Goal: Task Accomplishment & Management: Manage account settings

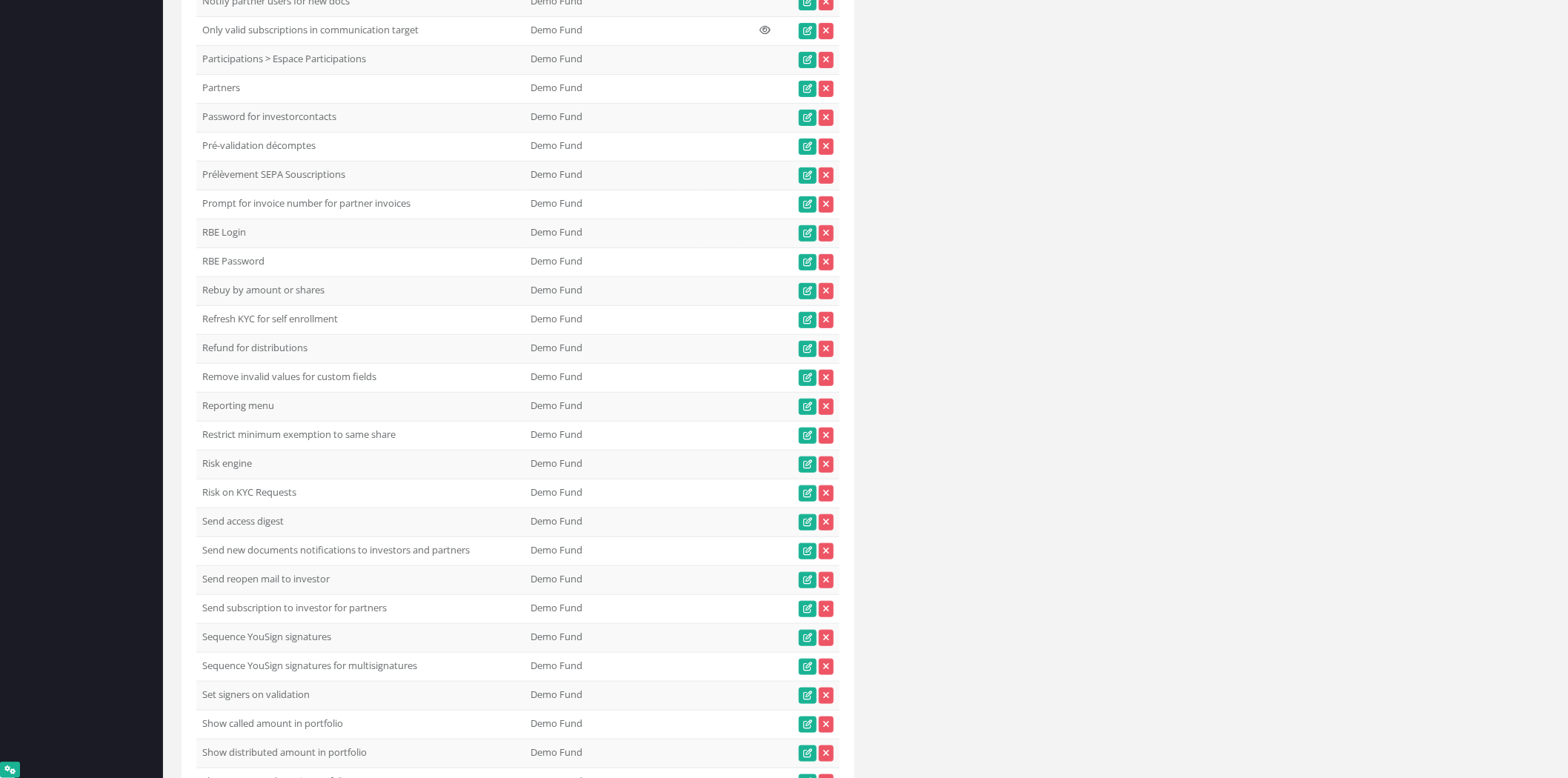
scroll to position [13594, 0]
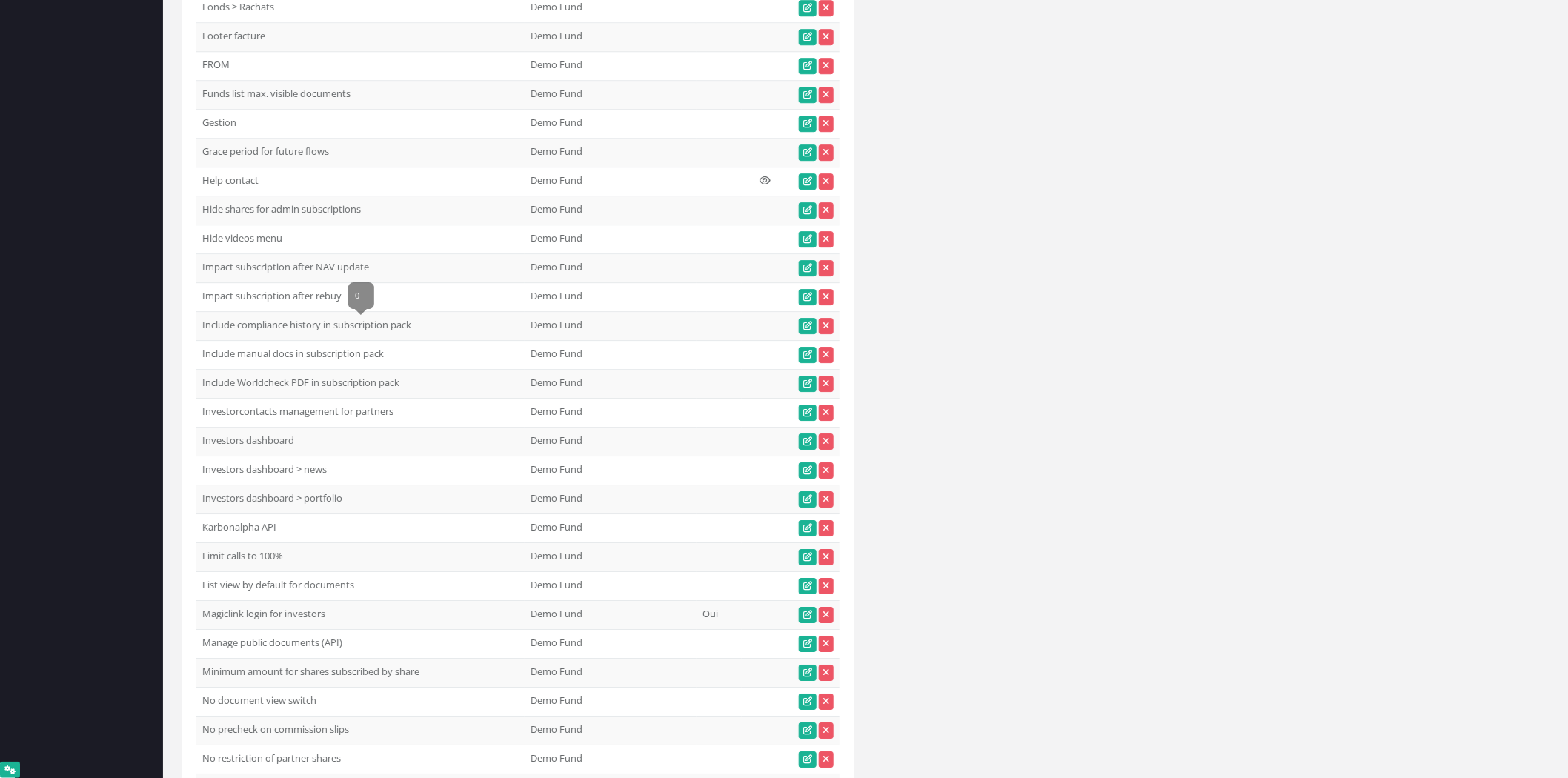
click at [302, 312] on td "Impact subscription after rebuy" at bounding box center [360, 297] width 328 height 29
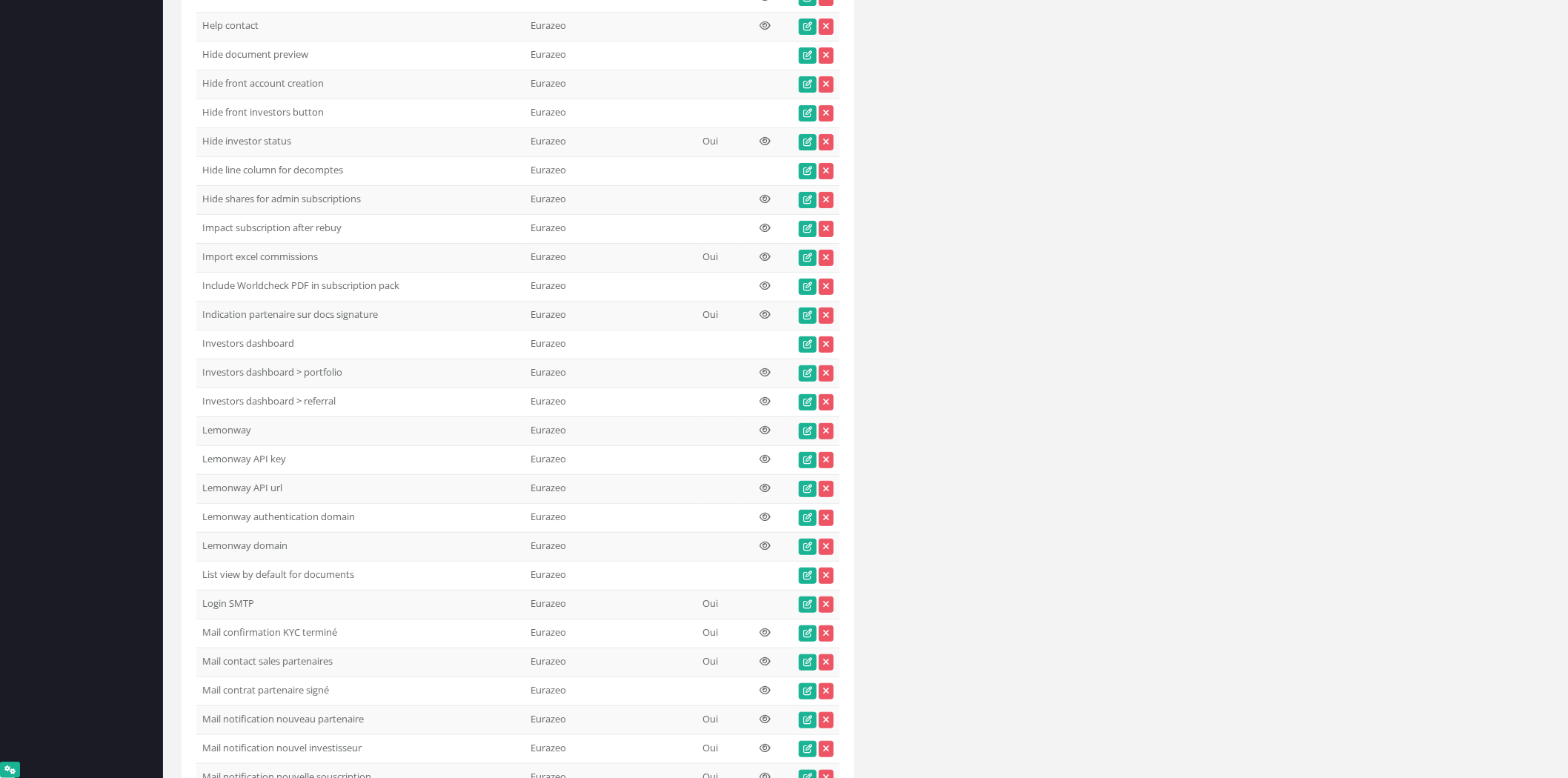
scroll to position [29928, 0]
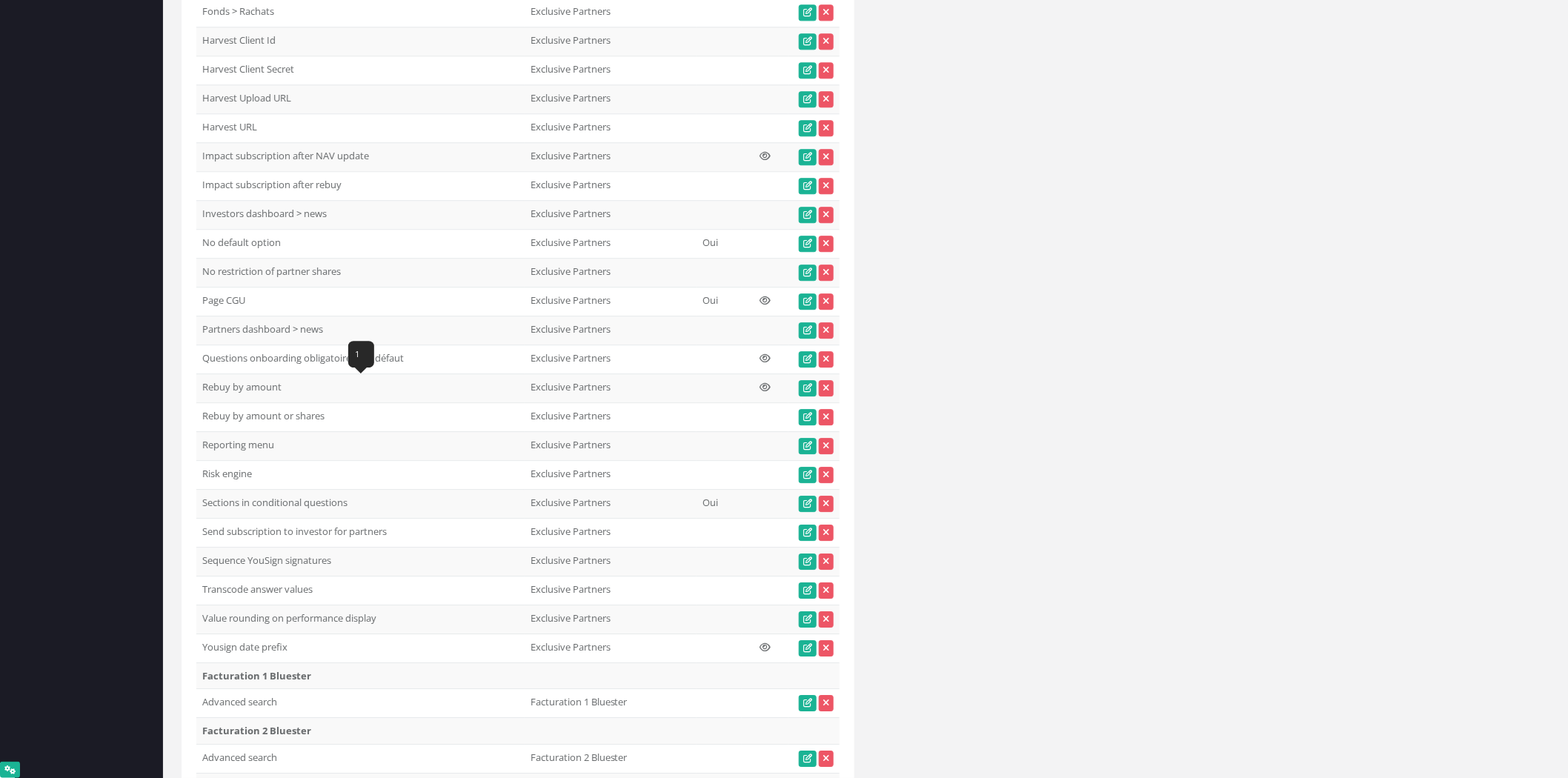
click at [324, 200] on td "Impact subscription after rebuy" at bounding box center [360, 186] width 328 height 29
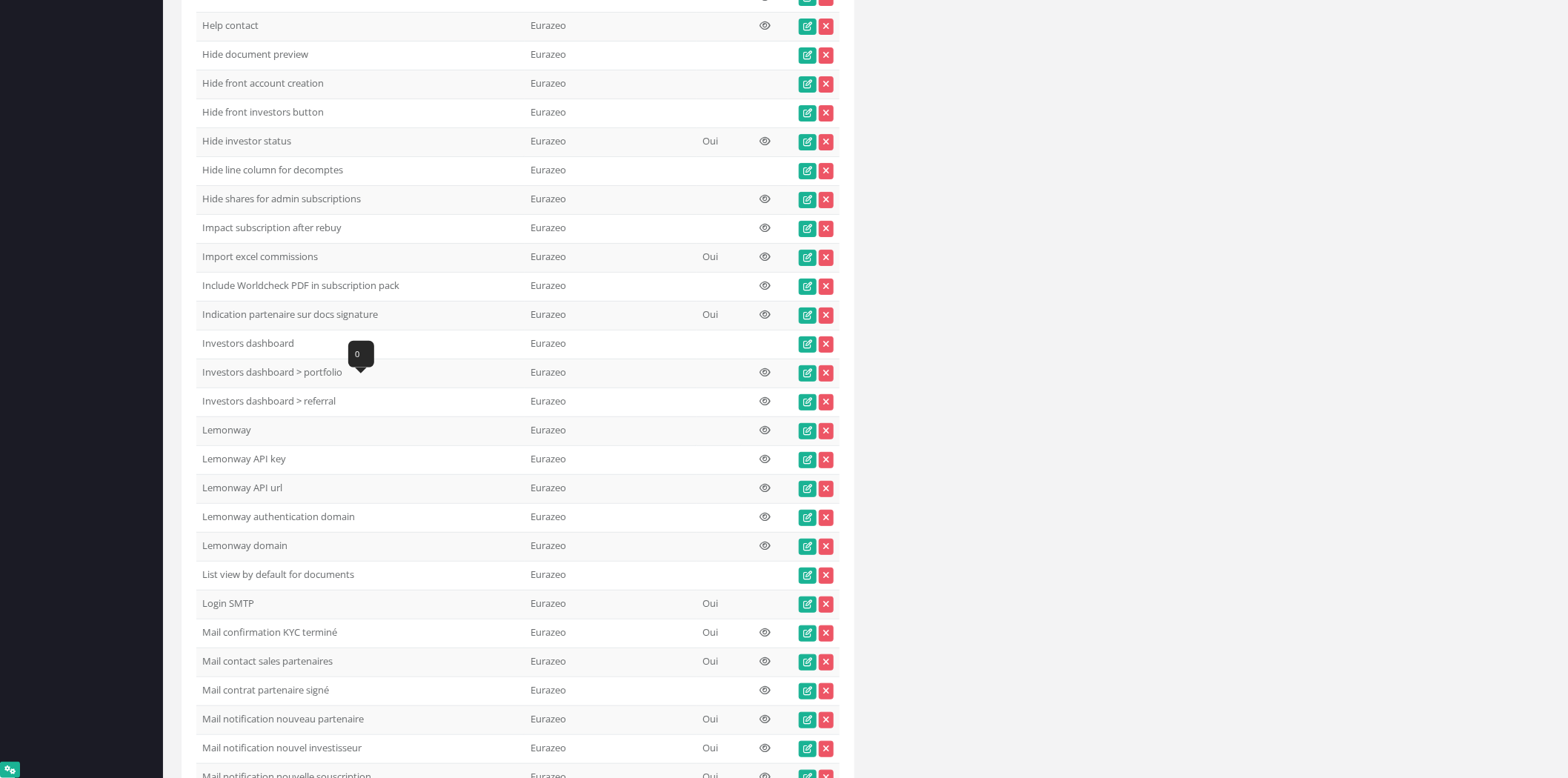
click at [320, 243] on td "Impact subscription after rebuy" at bounding box center [360, 229] width 328 height 29
copy tr "Impact subscription after rebuy"
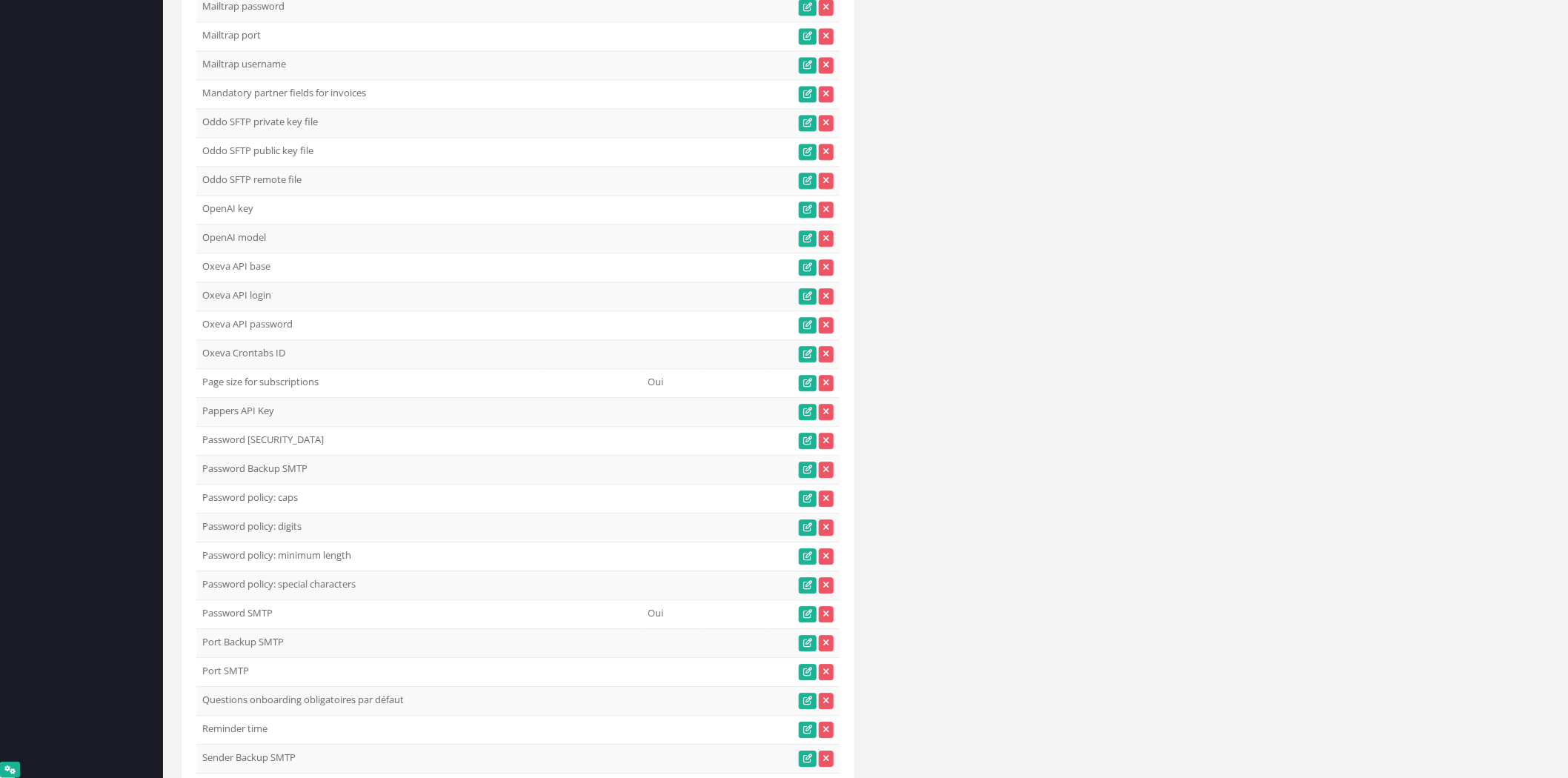
scroll to position [0, 0]
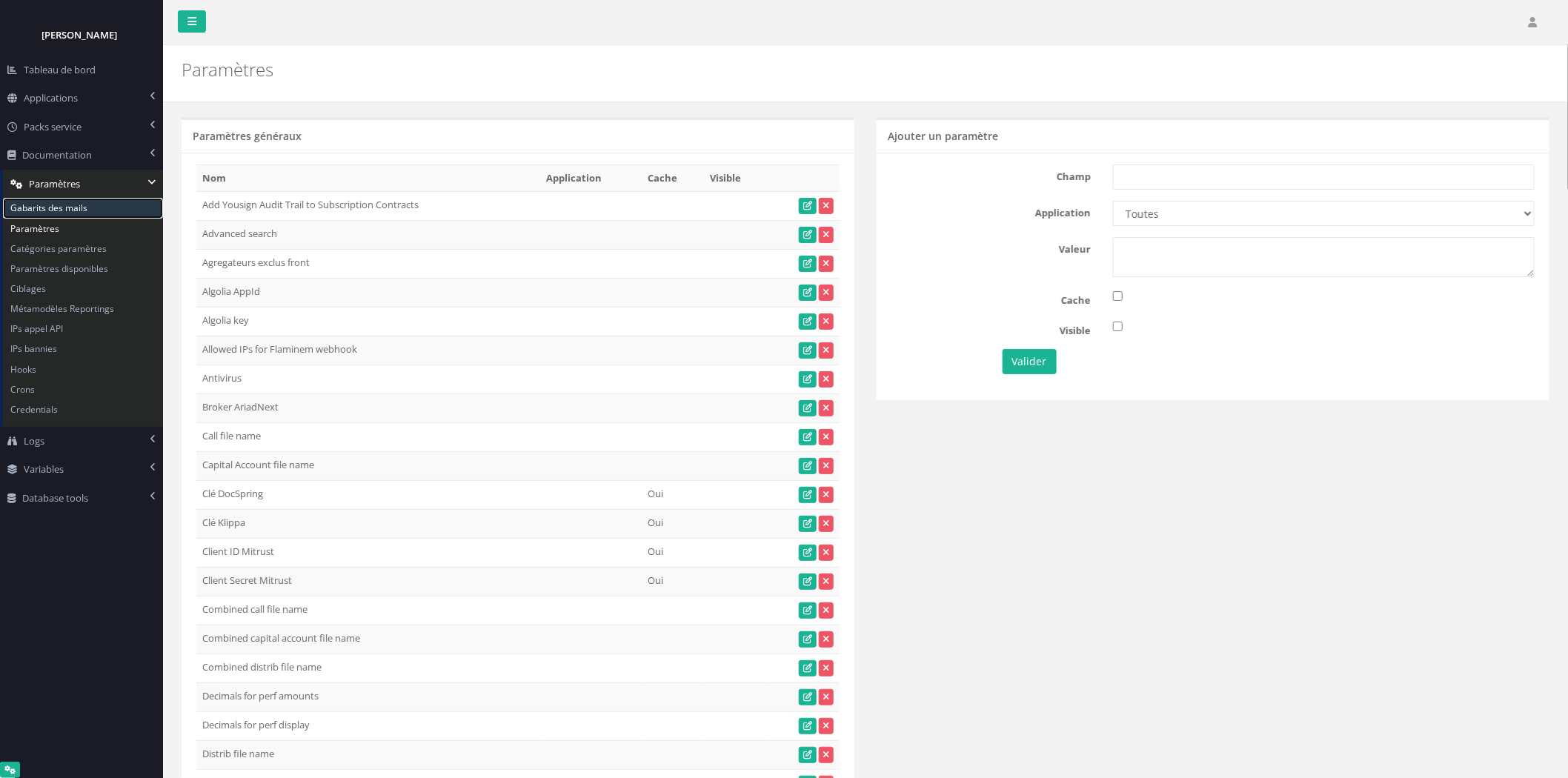
click at [70, 212] on link "Gabarits des mails" at bounding box center [82, 208] width 160 height 20
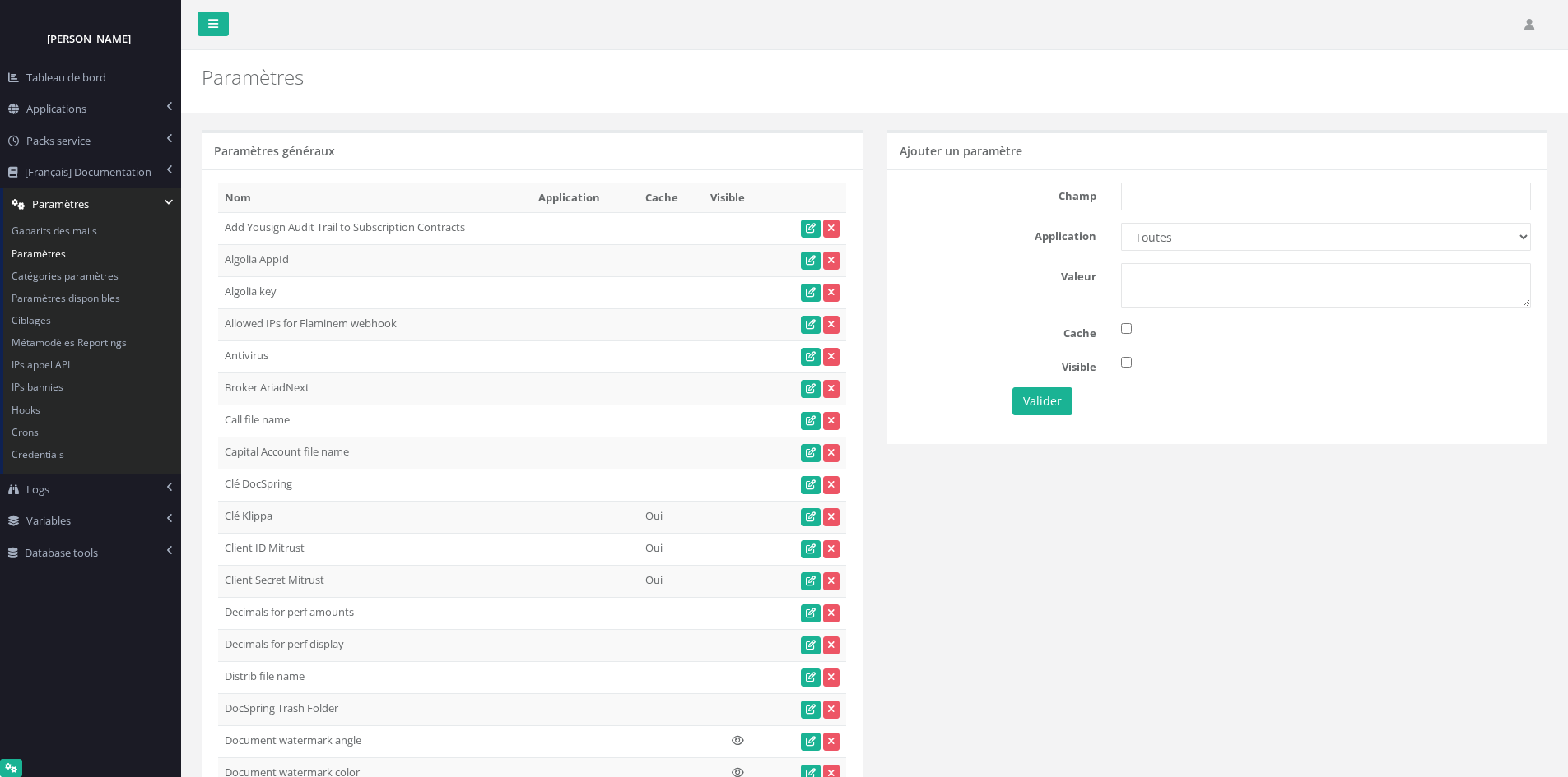
scroll to position [5404, 0]
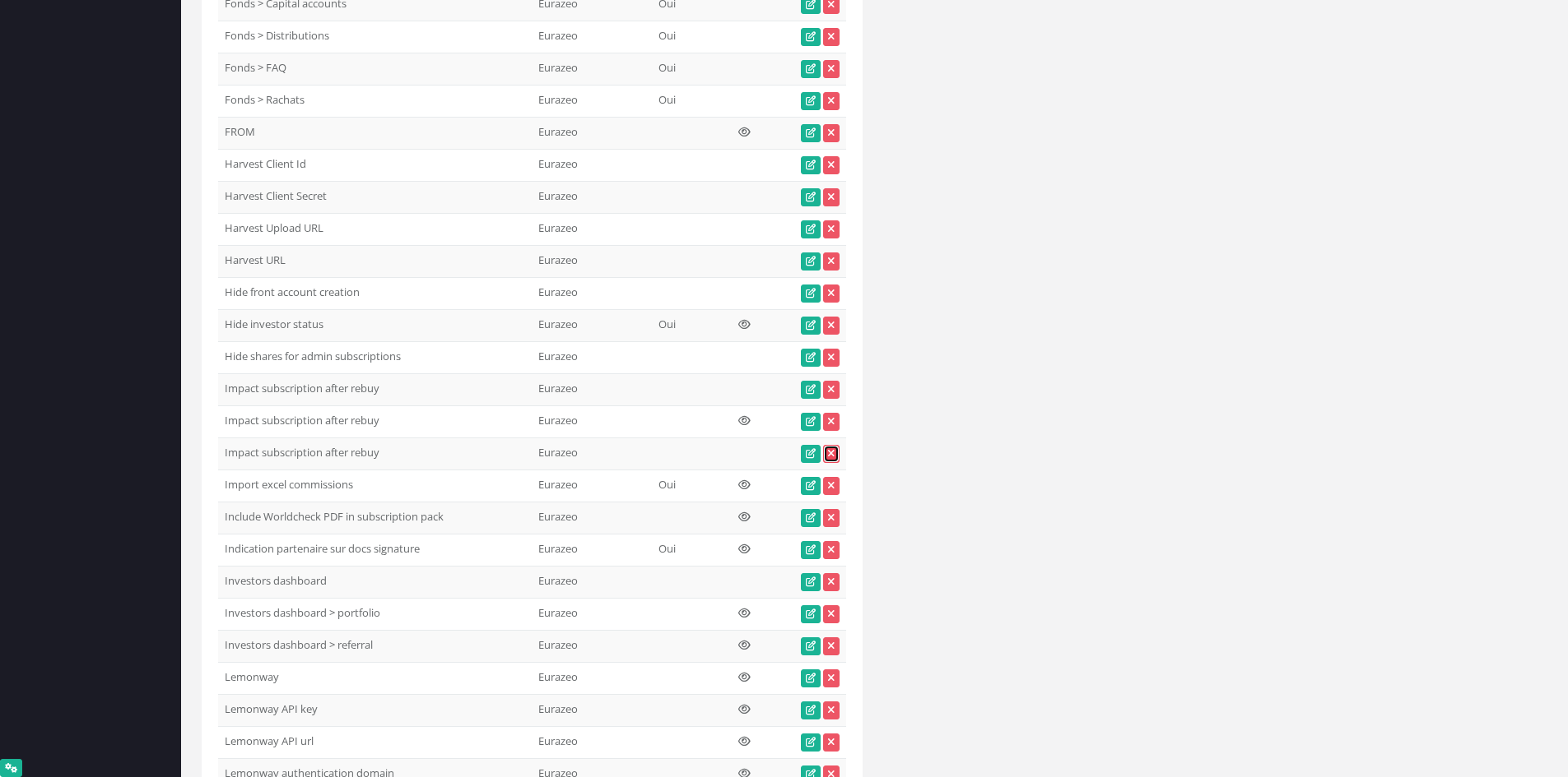
click at [828, 459] on icon at bounding box center [831, 453] width 7 height 9
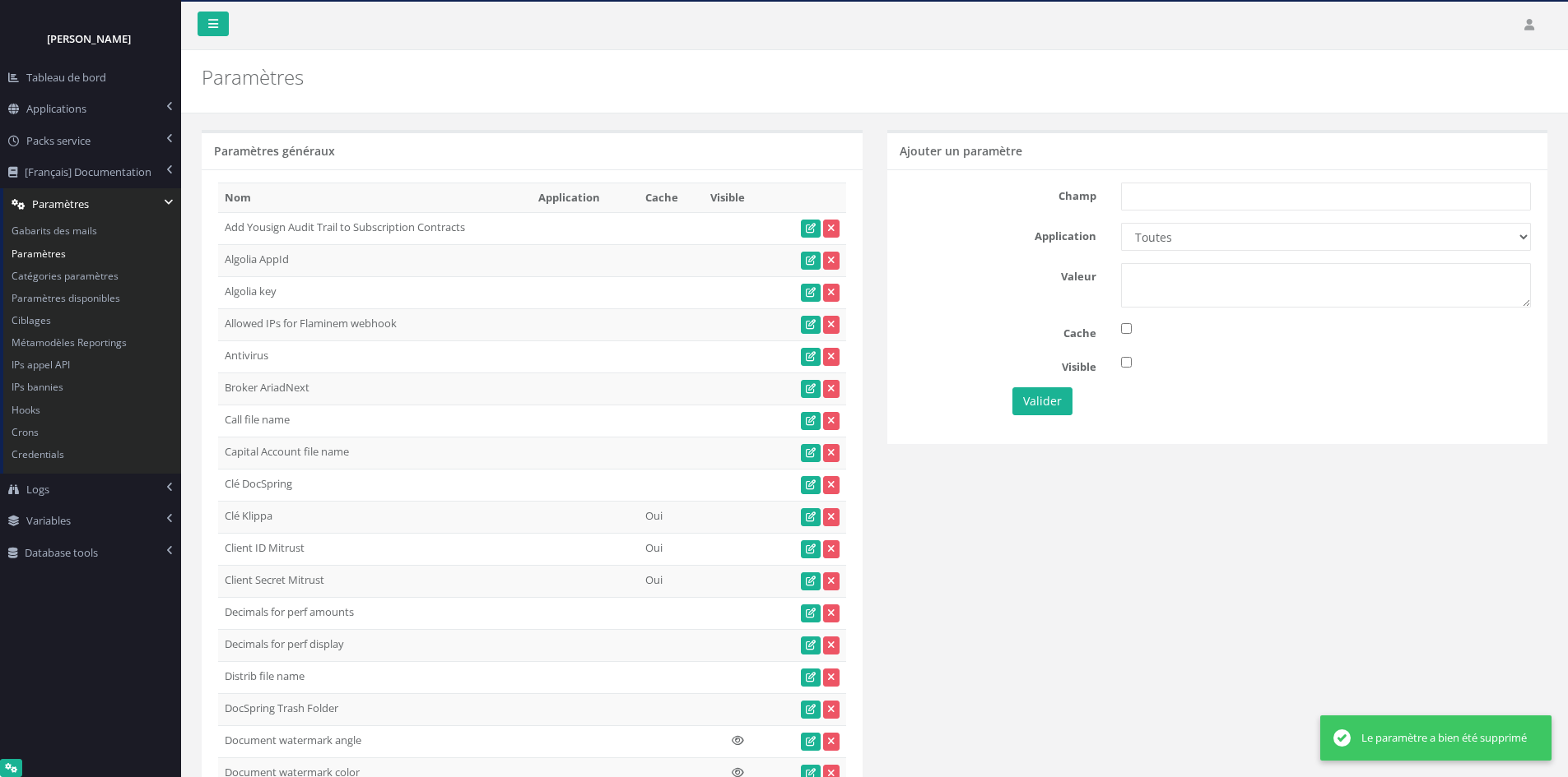
scroll to position [5404, 0]
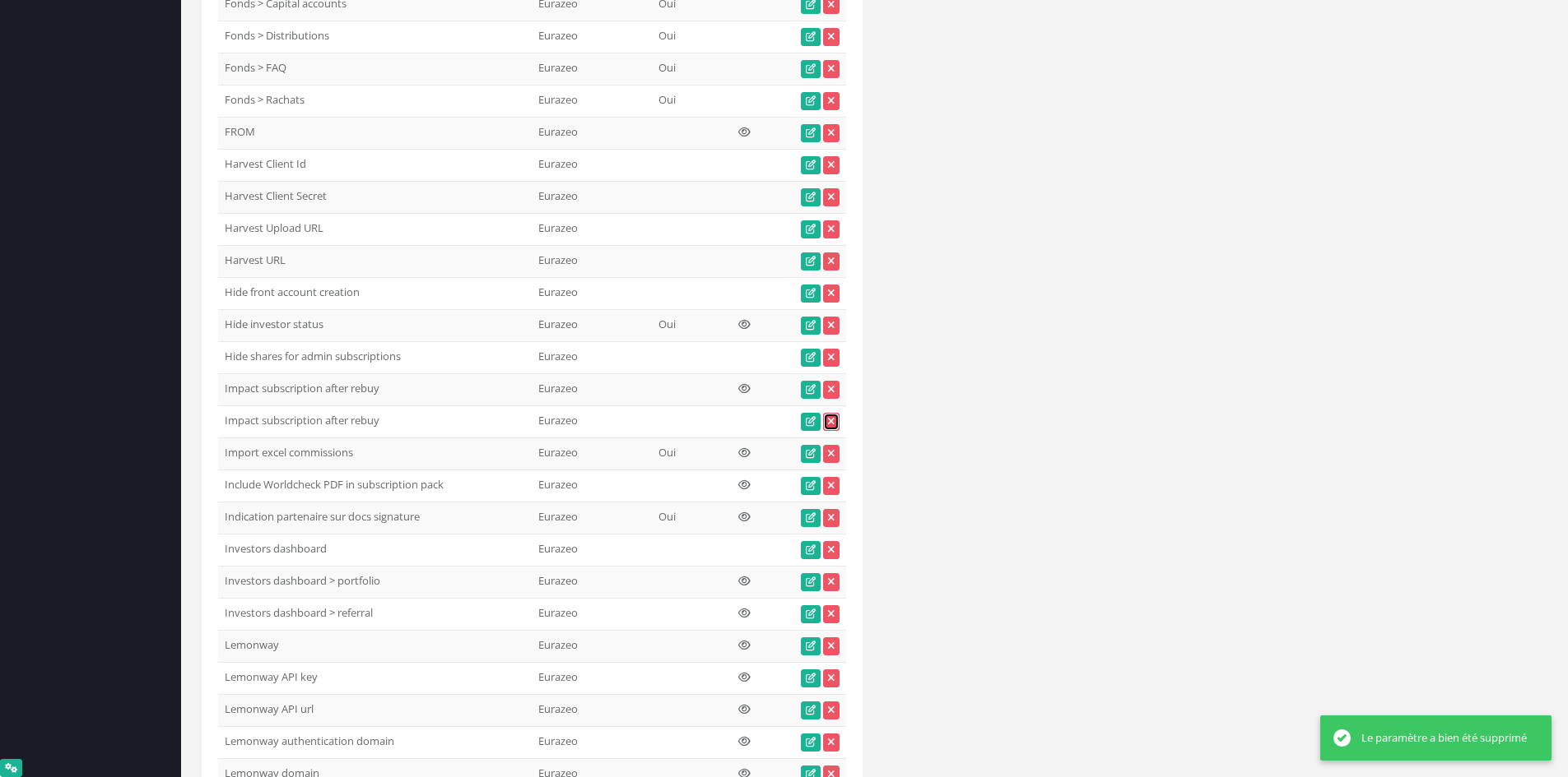
click at [833, 420] on icon at bounding box center [831, 421] width 7 height 9
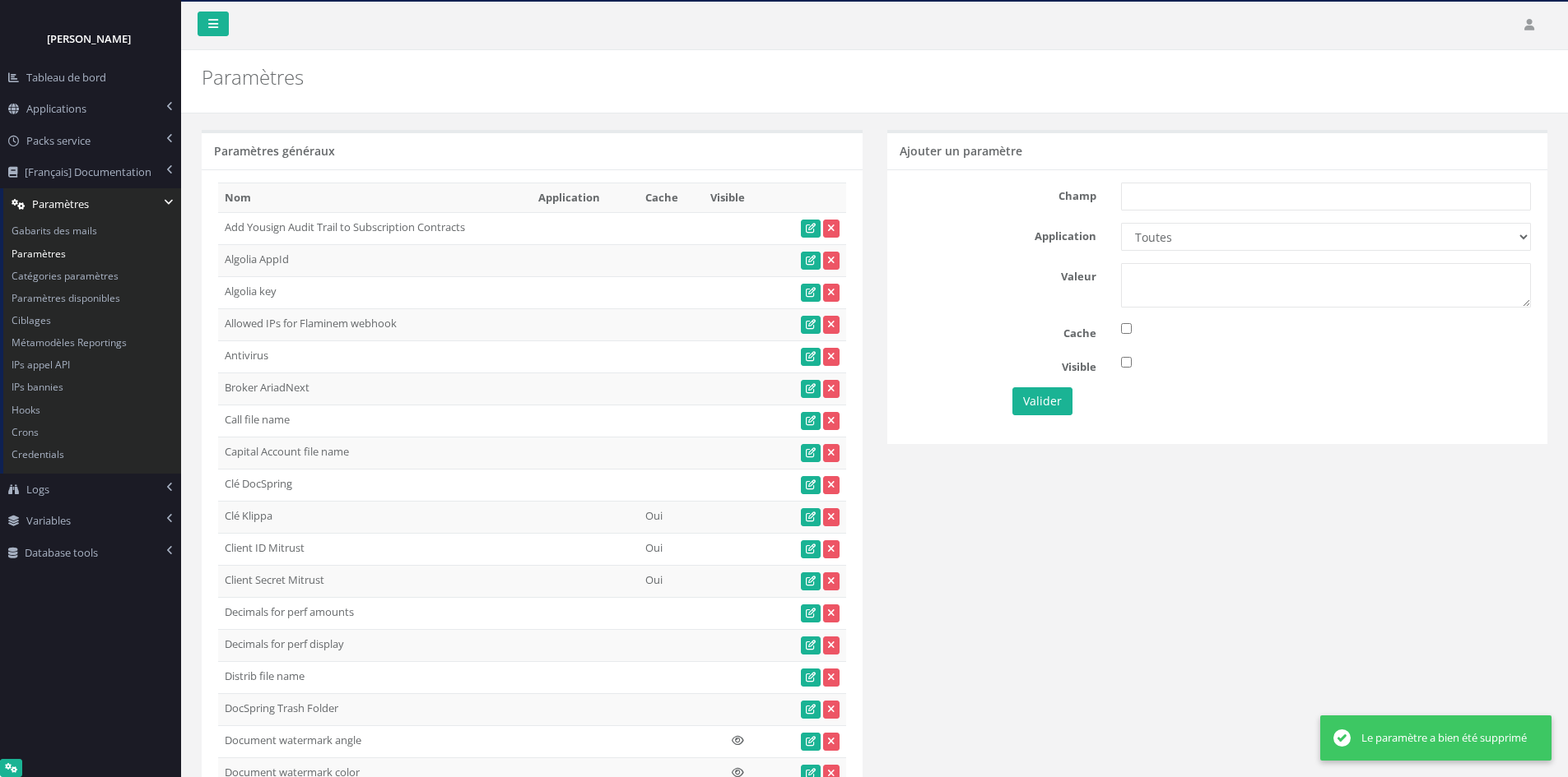
scroll to position [5404, 0]
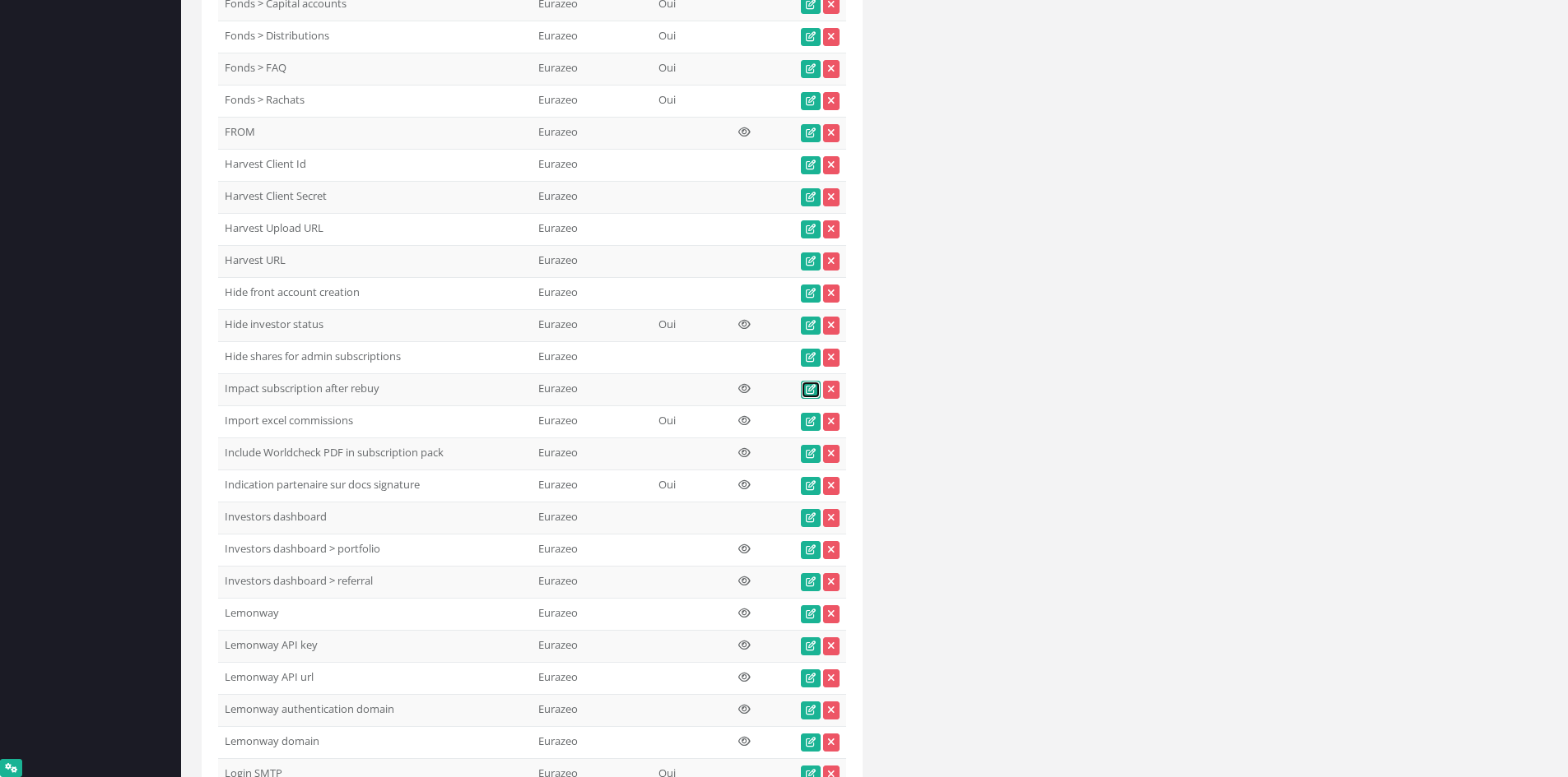
click at [809, 389] on icon at bounding box center [810, 389] width 9 height 9
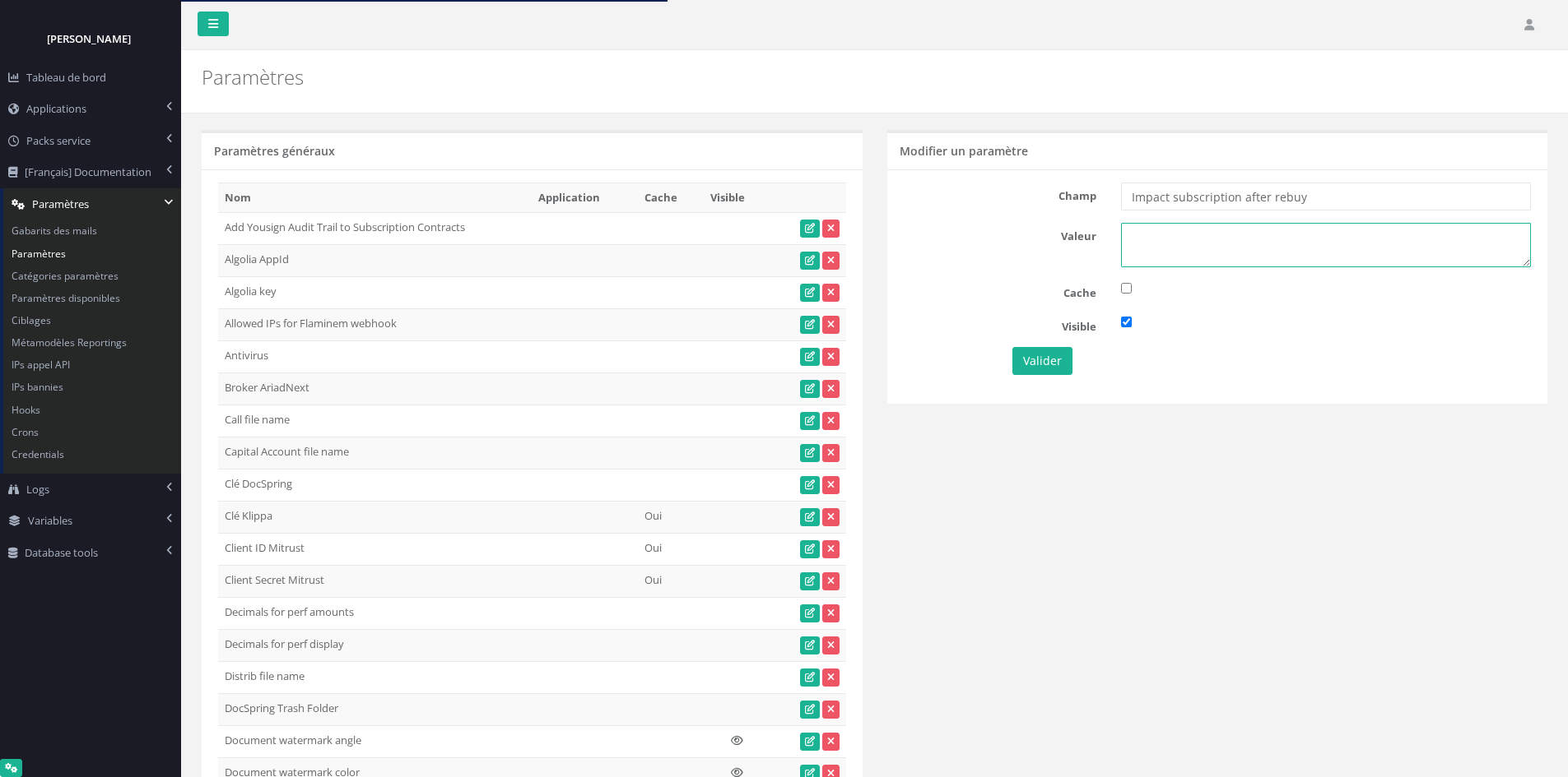
click at [1188, 237] on textarea at bounding box center [1325, 245] width 409 height 44
type textarea "0"
drag, startPoint x: 1397, startPoint y: 189, endPoint x: 1295, endPoint y: 237, distance: 112.7
click at [1431, 191] on input "Impact subscription after rebuy" at bounding box center [1325, 197] width 409 height 28
drag, startPoint x: 1256, startPoint y: 254, endPoint x: 963, endPoint y: 306, distance: 297.6
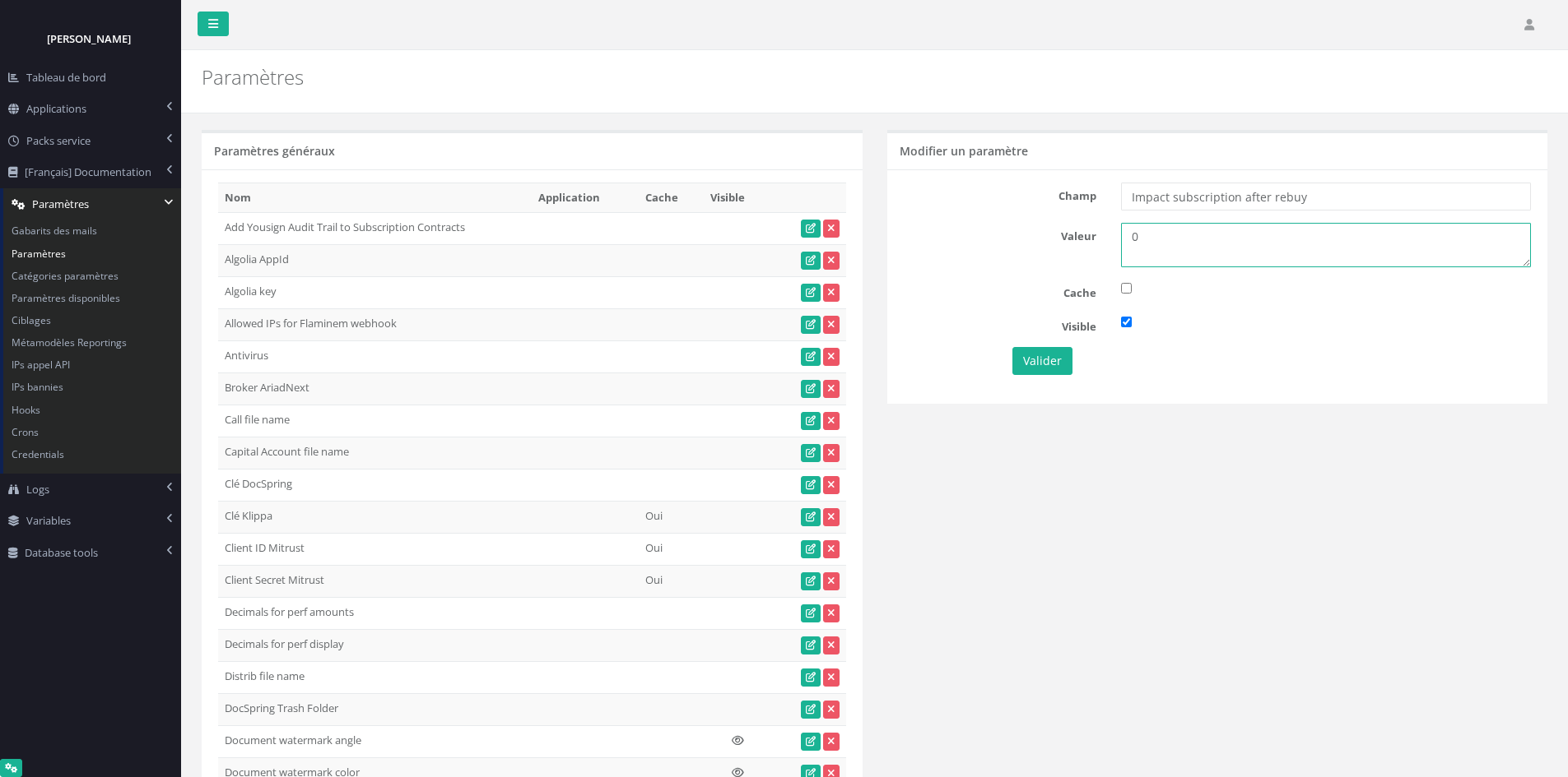
click at [966, 279] on div "Champ Impact subscription after rebuy Valeur 0 Cache Visible Valider" at bounding box center [1218, 286] width 661 height 233
click at [1039, 374] on button "Valider" at bounding box center [1043, 361] width 60 height 28
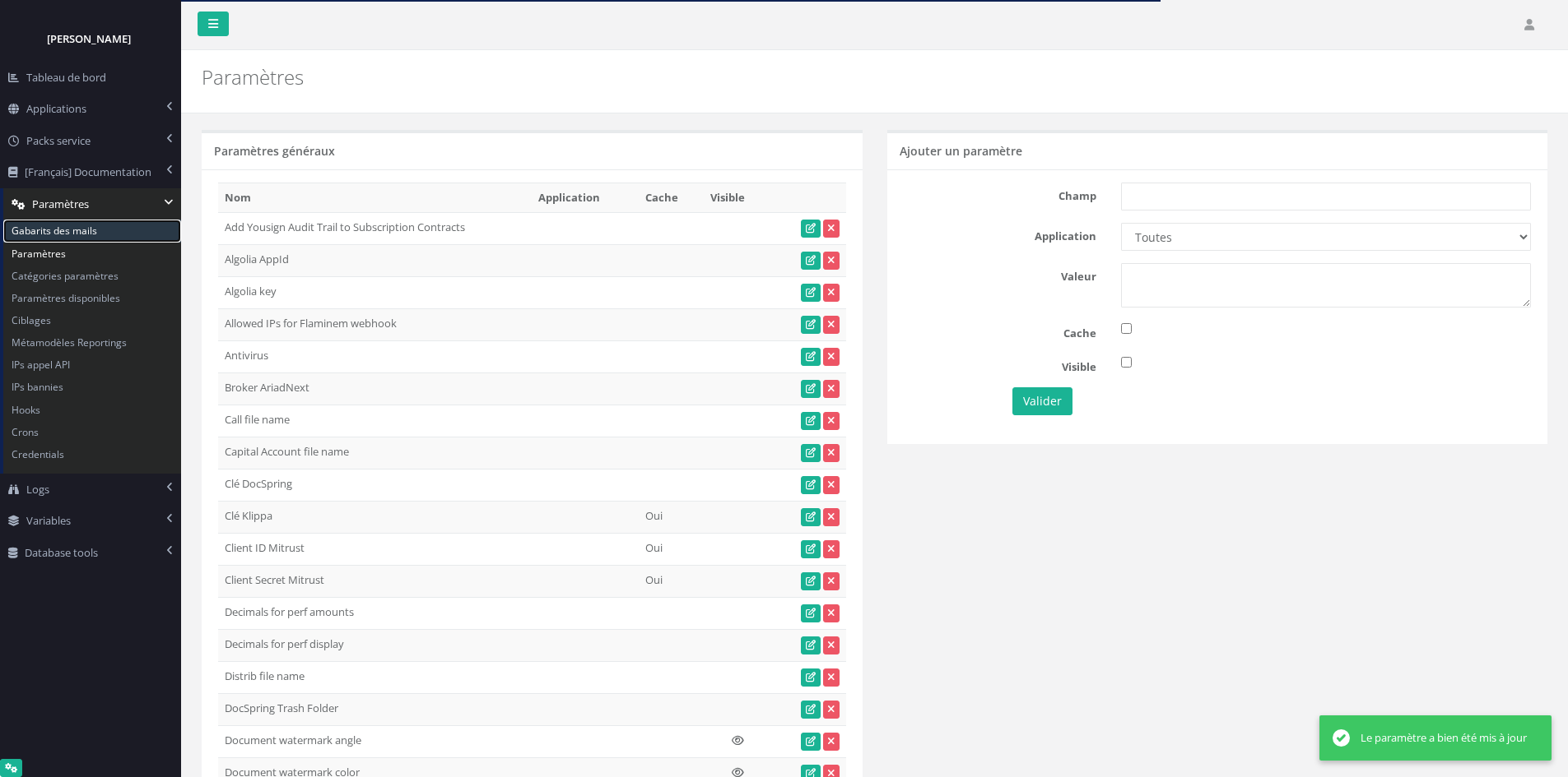
click at [96, 230] on link "Gabarits des mails" at bounding box center [91, 230] width 178 height 23
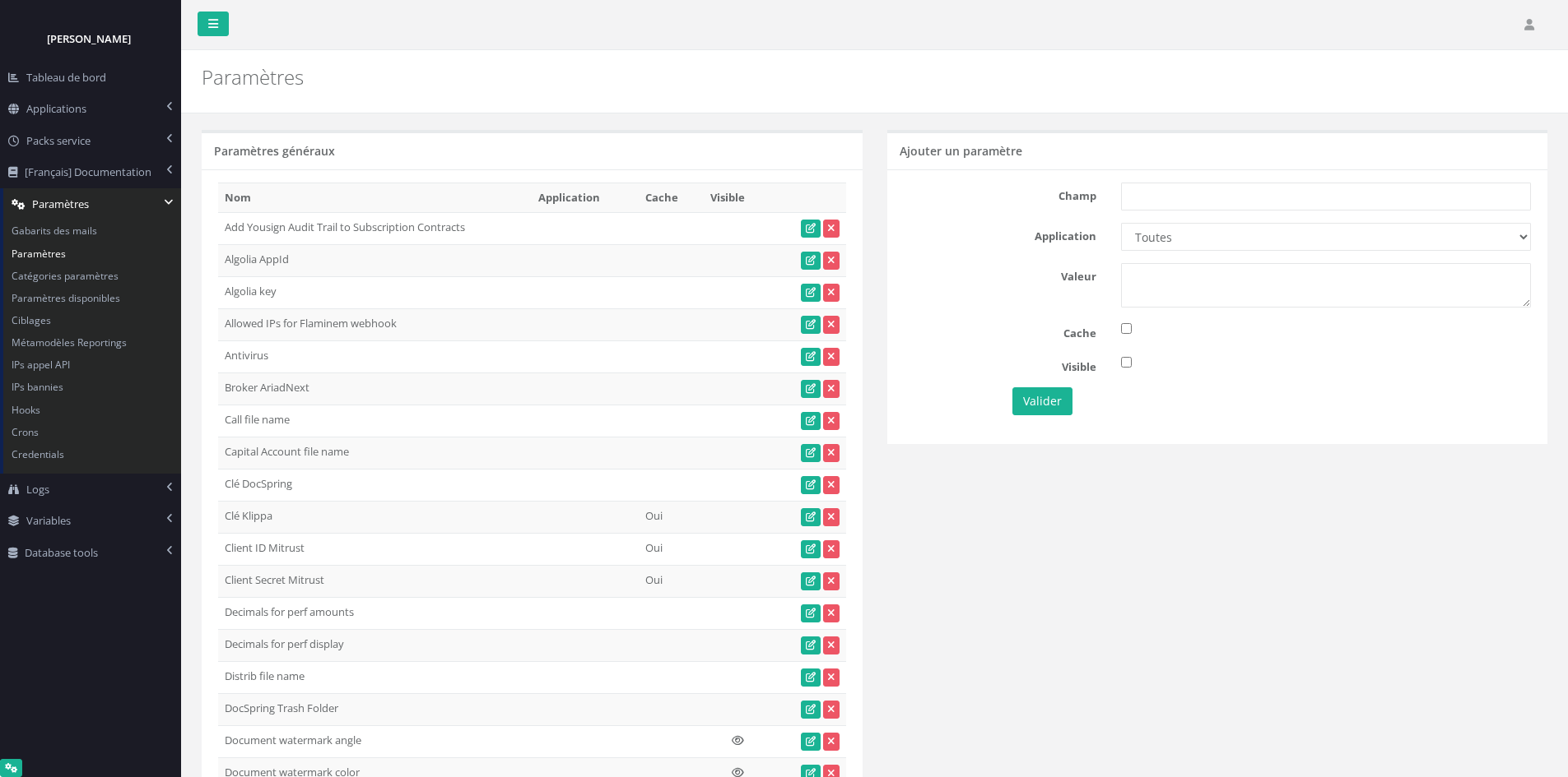
scroll to position [5404, 0]
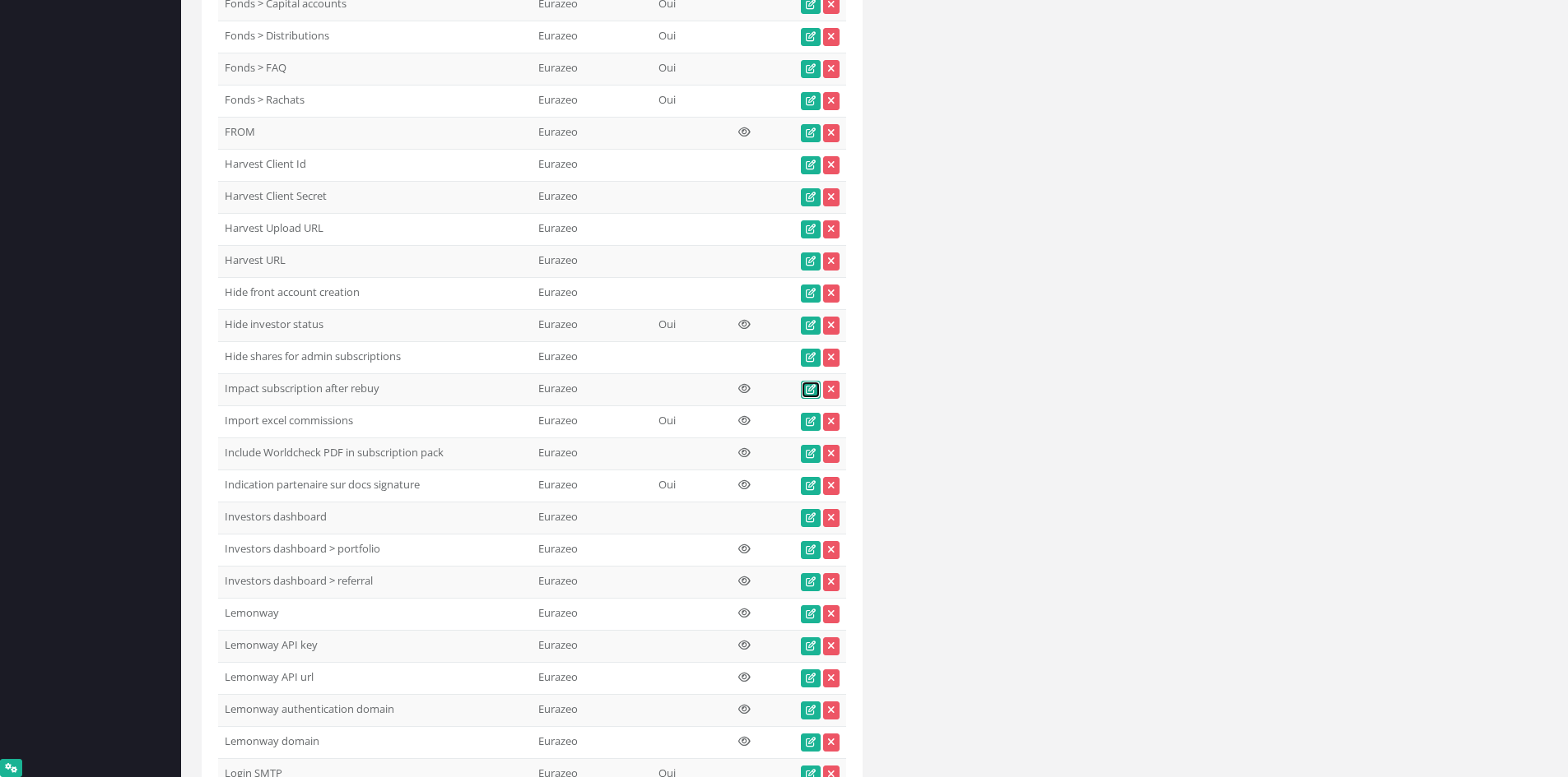
click at [808, 388] on icon at bounding box center [810, 389] width 9 height 9
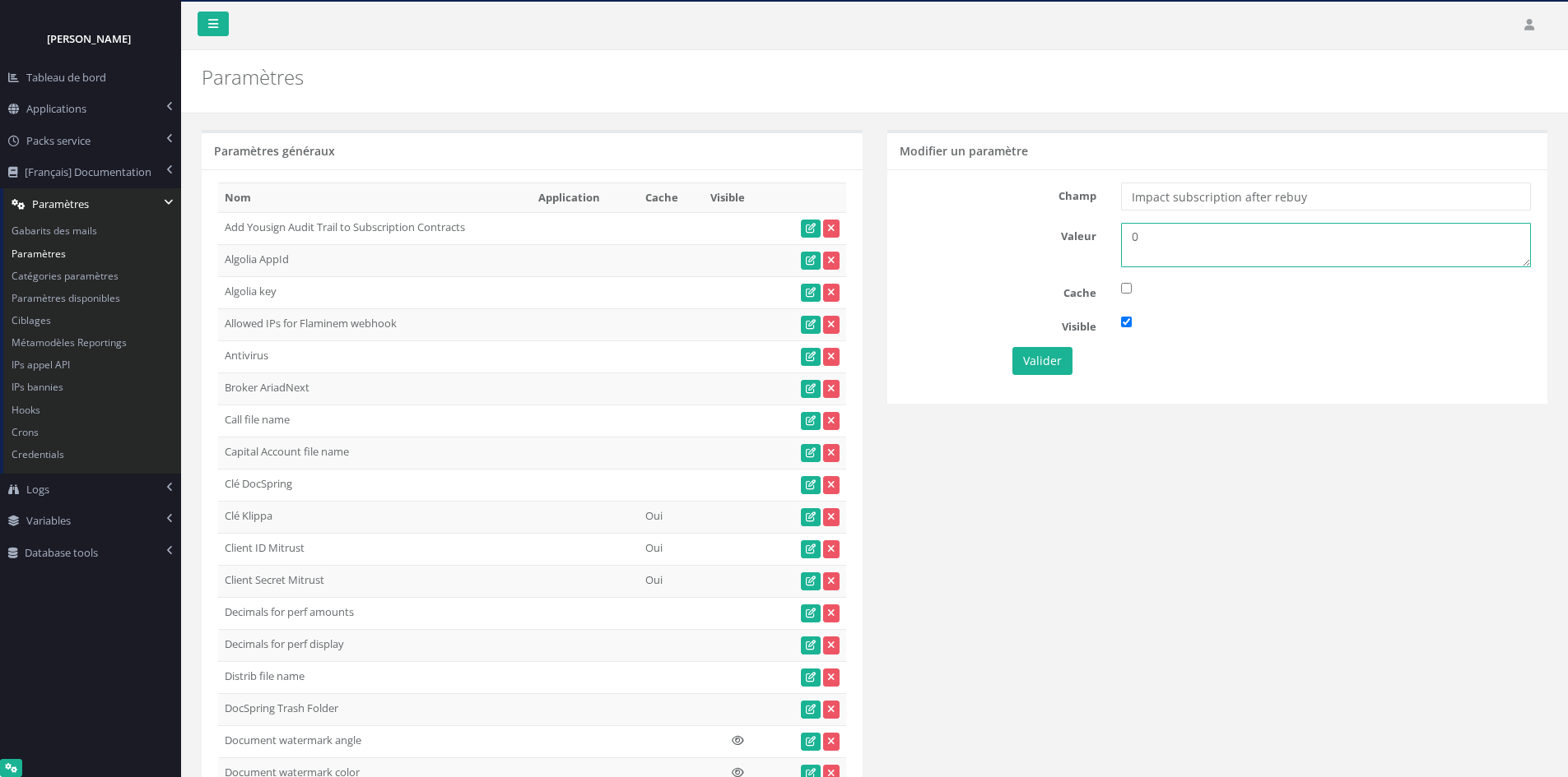
drag, startPoint x: 1148, startPoint y: 246, endPoint x: 1114, endPoint y: 246, distance: 34.0
click at [1114, 246] on div "0" at bounding box center [1326, 245] width 435 height 44
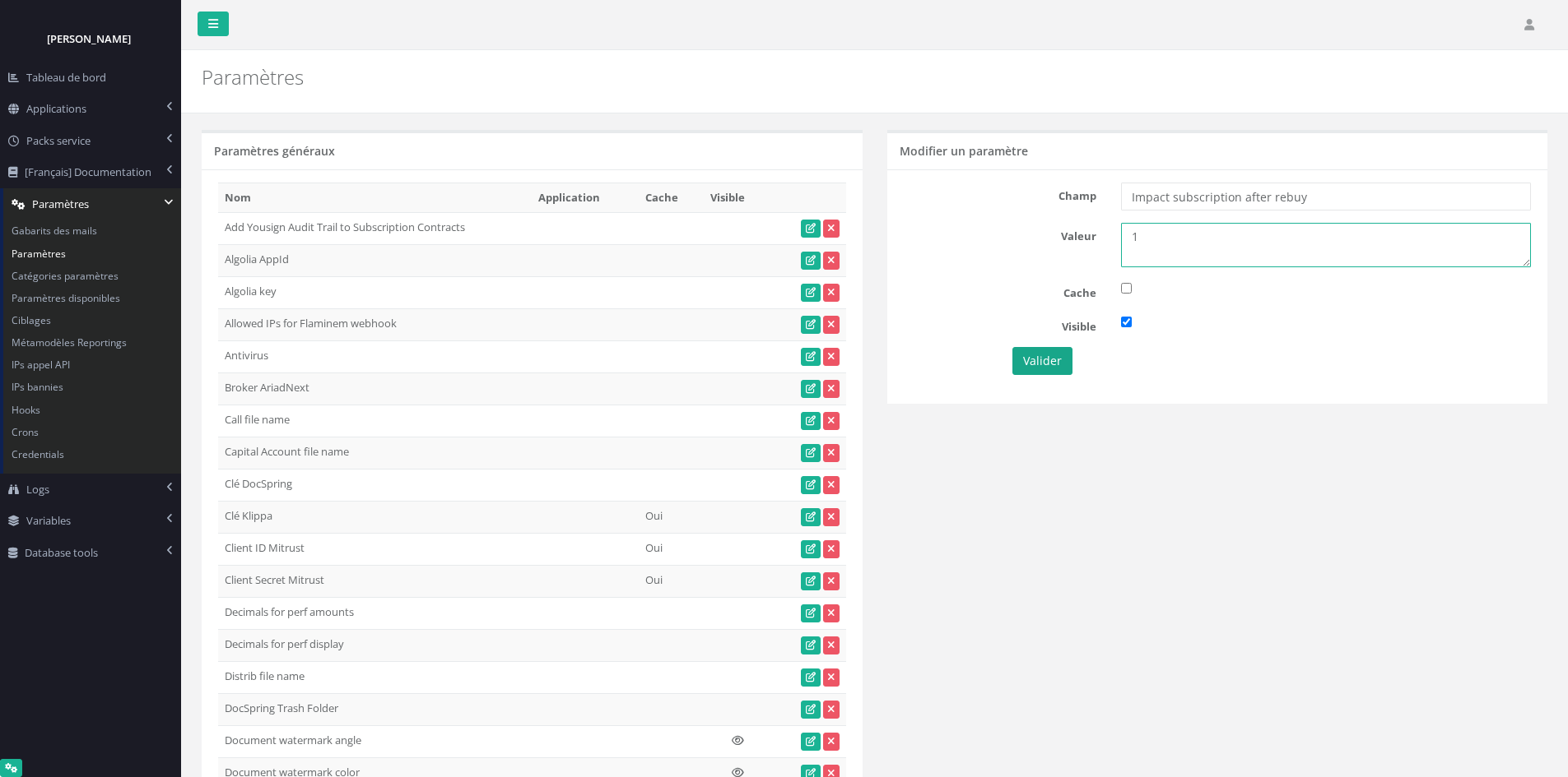
type textarea "1"
click at [1032, 357] on button "Valider" at bounding box center [1043, 361] width 60 height 28
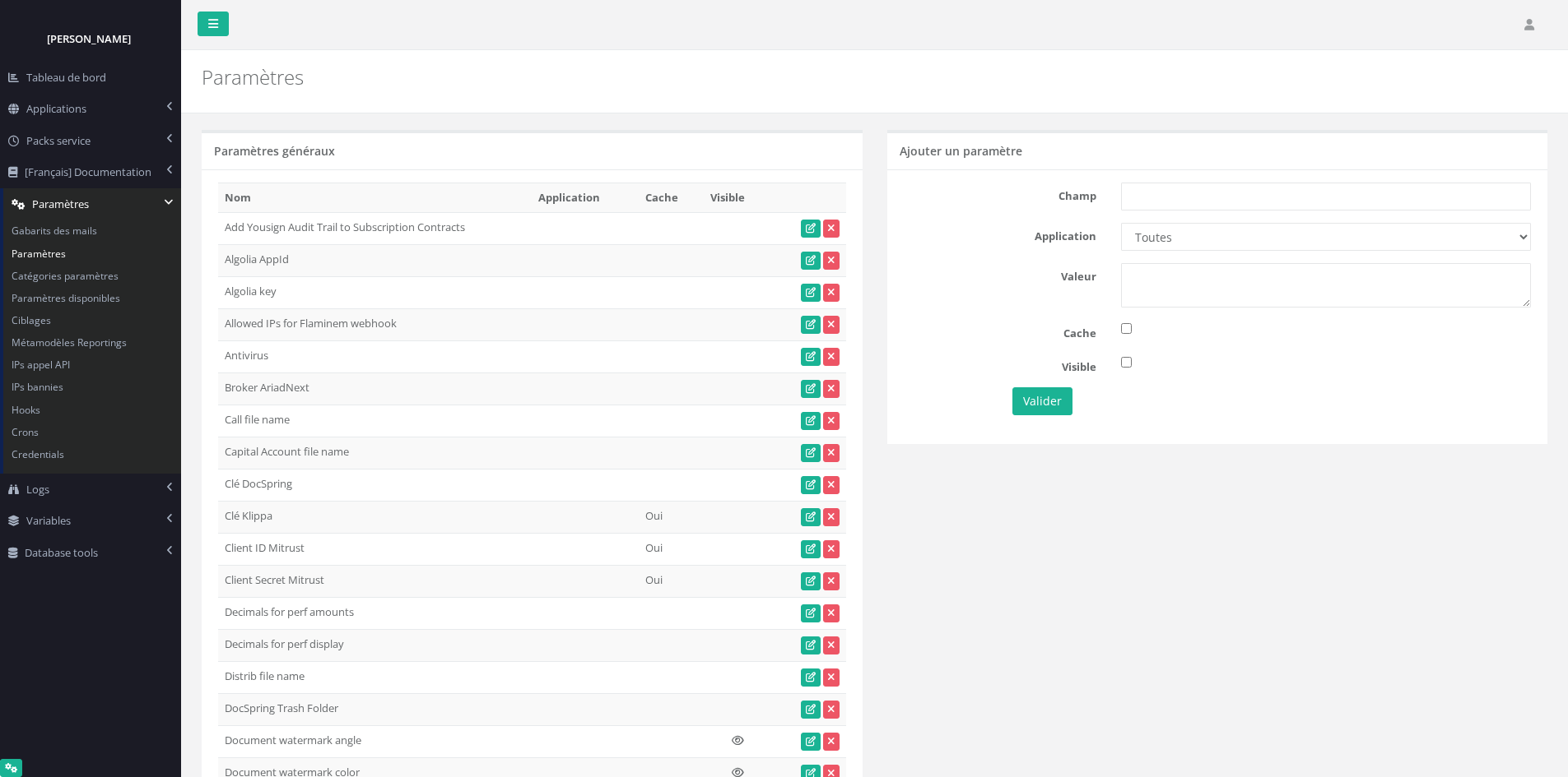
scroll to position [5404, 0]
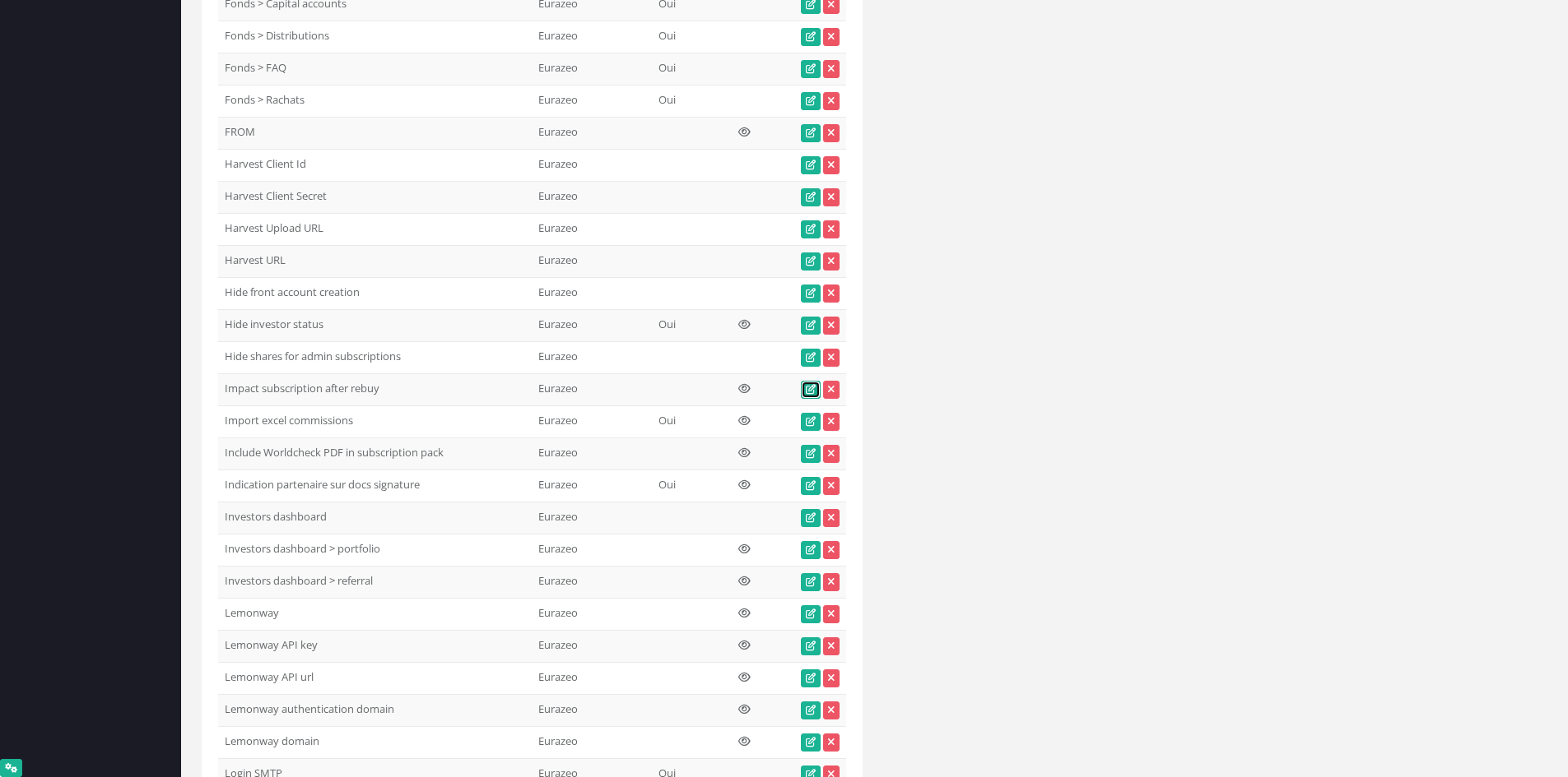
click at [816, 391] on link at bounding box center [810, 389] width 20 height 18
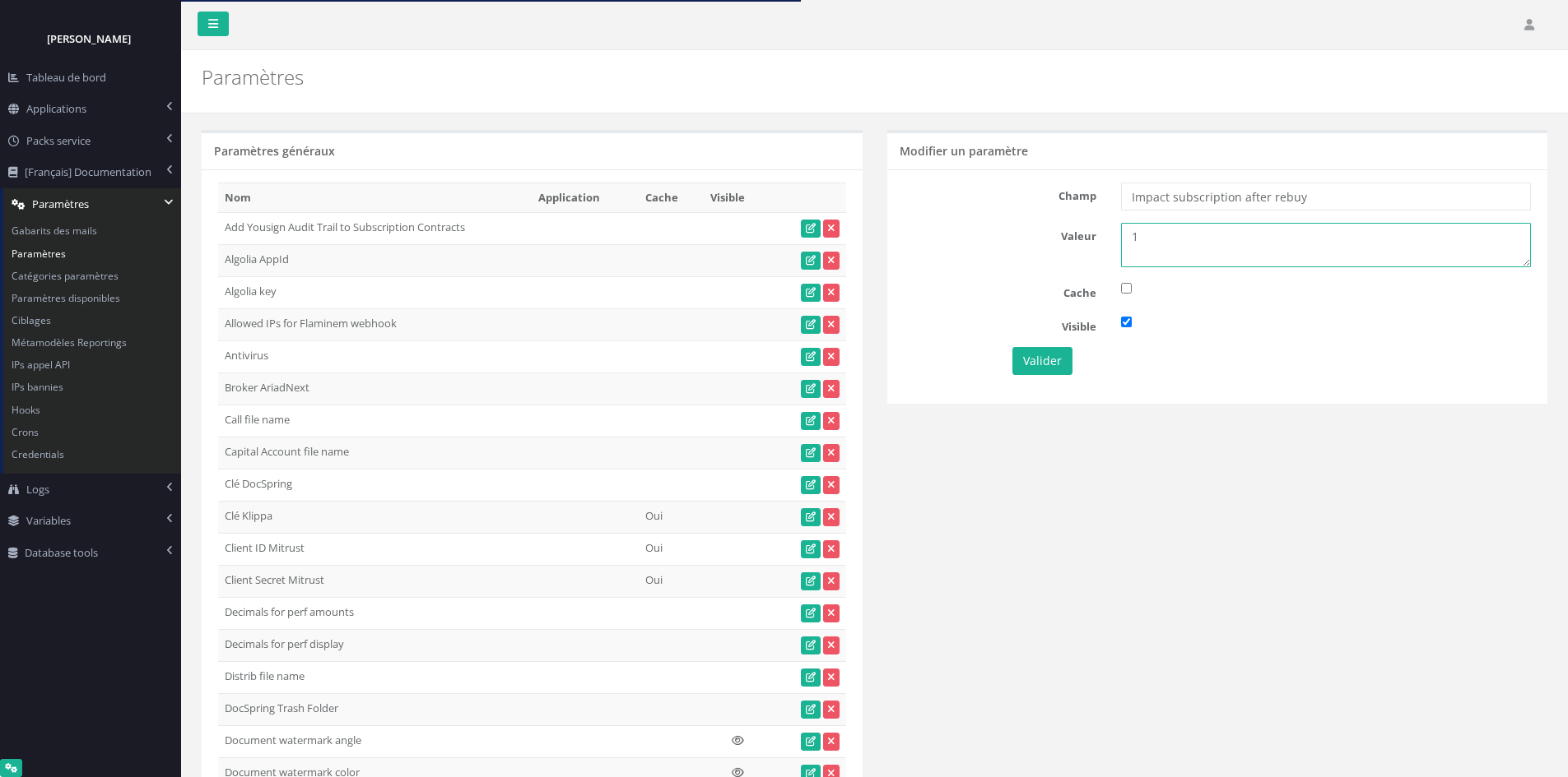
click at [1124, 234] on textarea "1" at bounding box center [1325, 245] width 409 height 44
type textarea "0"
click at [1051, 363] on button "Valider" at bounding box center [1043, 361] width 60 height 28
